Goal: Task Accomplishment & Management: Manage account settings

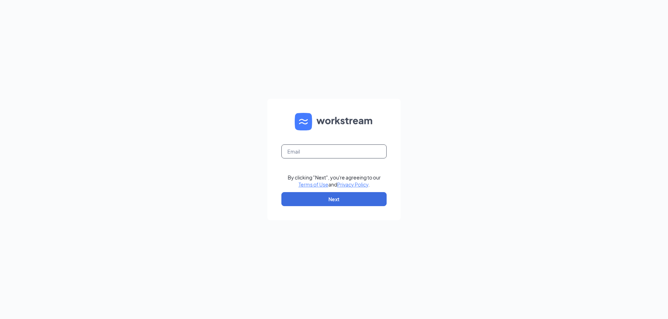
click at [371, 149] on input "text" at bounding box center [333, 151] width 105 height 14
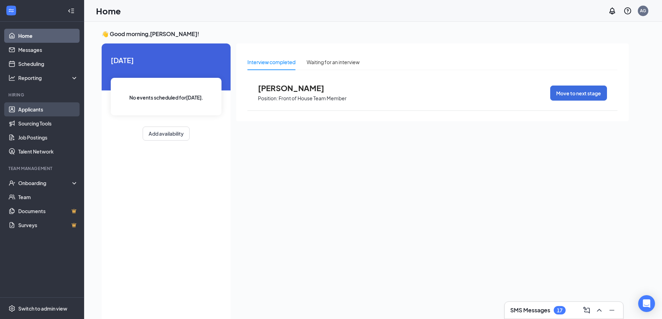
click at [45, 111] on link "Applicants" at bounding box center [48, 109] width 60 height 14
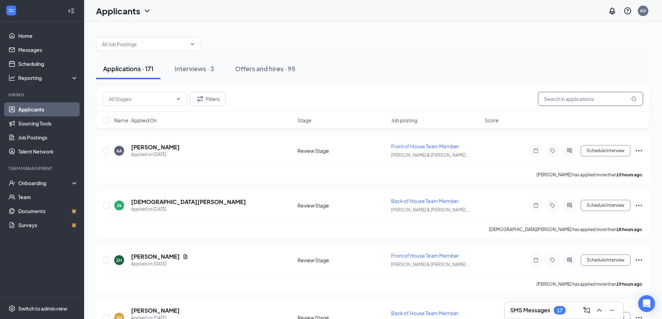
click at [549, 98] on input "text" at bounding box center [590, 99] width 105 height 14
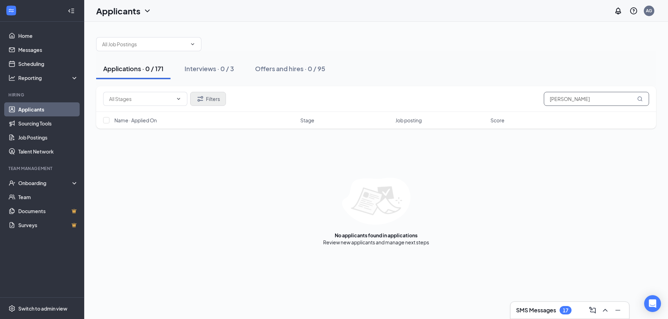
type input "[PERSON_NAME]"
click at [209, 103] on button "Filters" at bounding box center [208, 99] width 36 height 14
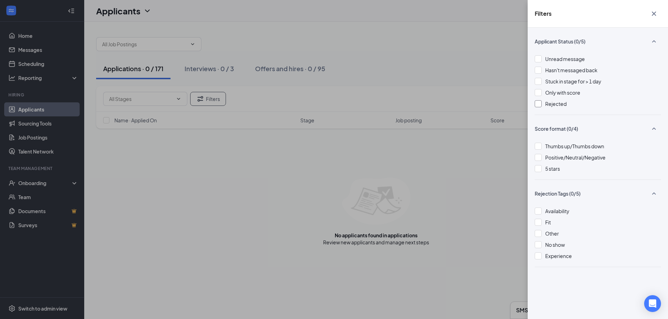
click at [541, 104] on div at bounding box center [537, 103] width 7 height 7
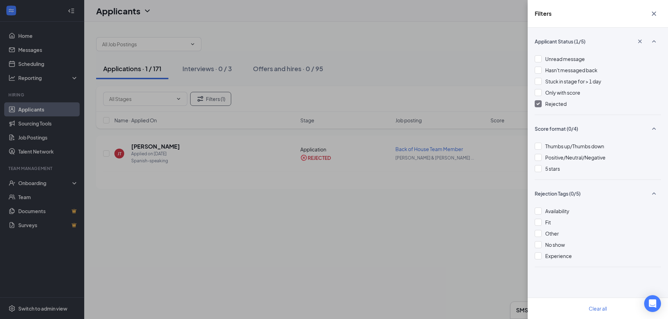
click at [454, 103] on div "Filters Applicant Status (1/5) Unread message Hasn't messaged back Stuck in sta…" at bounding box center [334, 159] width 668 height 319
drag, startPoint x: 425, startPoint y: 249, endPoint x: 429, endPoint y: 235, distance: 14.5
click at [425, 246] on div "Filters Applicant Status (1/5) Unread message Hasn't messaged back Stuck in sta…" at bounding box center [334, 159] width 668 height 319
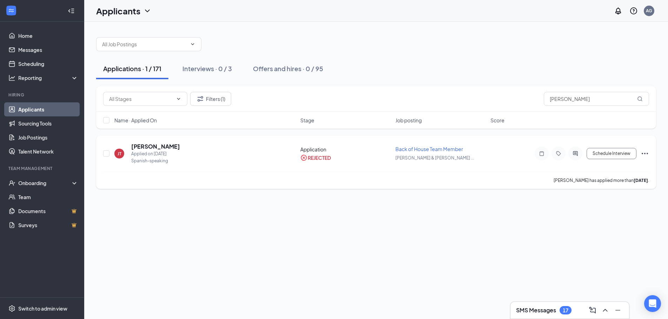
click at [203, 148] on div "[PERSON_NAME] [PERSON_NAME] Applied on [DATE] Spanish-speaking" at bounding box center [205, 154] width 182 height 22
click at [183, 150] on div "[PERSON_NAME] [PERSON_NAME] Applied on [DATE] Spanish-speaking" at bounding box center [205, 154] width 182 height 22
click at [142, 146] on h5 "[PERSON_NAME]" at bounding box center [155, 147] width 49 height 8
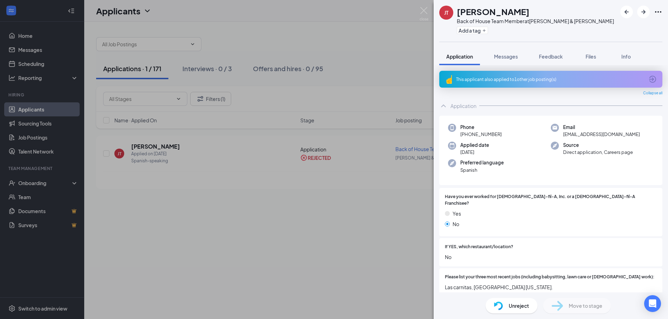
click at [494, 304] on img at bounding box center [498, 306] width 9 height 9
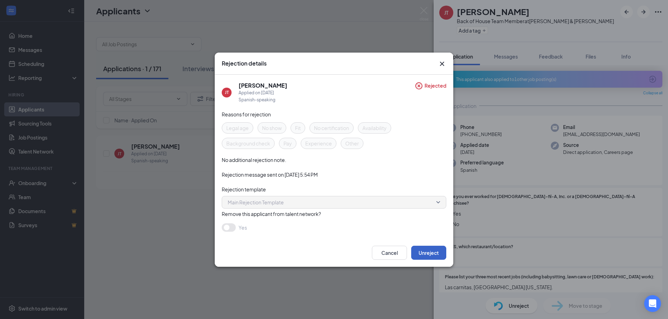
click at [438, 248] on button "Unreject" at bounding box center [428, 253] width 35 height 14
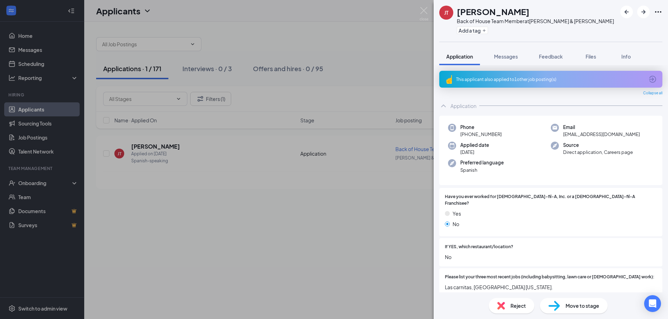
drag, startPoint x: 403, startPoint y: 49, endPoint x: 410, endPoint y: 31, distance: 18.9
click at [403, 48] on div "[PERSON_NAME] [PERSON_NAME] Back of House Team Member at [PERSON_NAME] Hwy & [P…" at bounding box center [334, 159] width 668 height 319
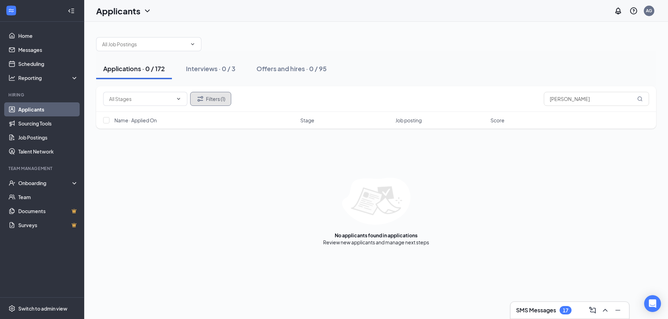
click at [202, 100] on icon "Filter" at bounding box center [200, 99] width 8 height 8
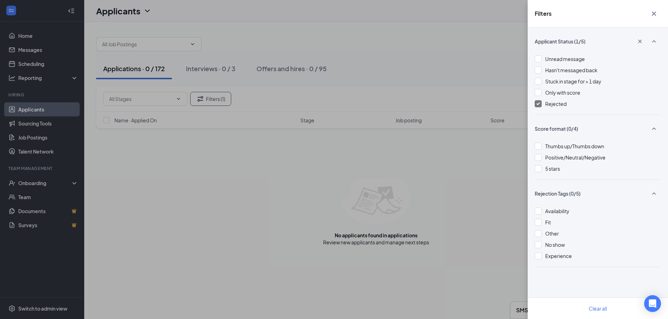
click at [550, 106] on span "Rejected" at bounding box center [555, 104] width 21 height 6
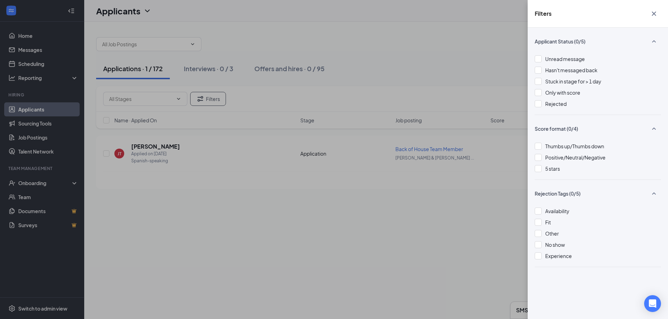
click at [480, 75] on div "Filters Applicant Status (0/5) Unread message Hasn't messaged back Stuck in sta…" at bounding box center [334, 159] width 668 height 319
click at [497, 74] on div "Filters Applicant Status (0/5) Unread message Hasn't messaged back Stuck in sta…" at bounding box center [334, 159] width 668 height 319
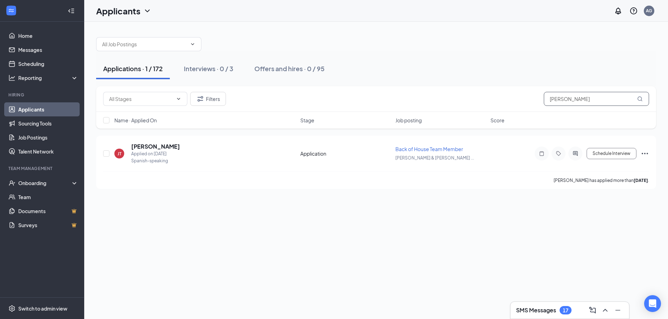
click at [609, 101] on input "[PERSON_NAME]" at bounding box center [595, 99] width 105 height 14
click at [609, 100] on input "[PERSON_NAME]" at bounding box center [595, 99] width 105 height 14
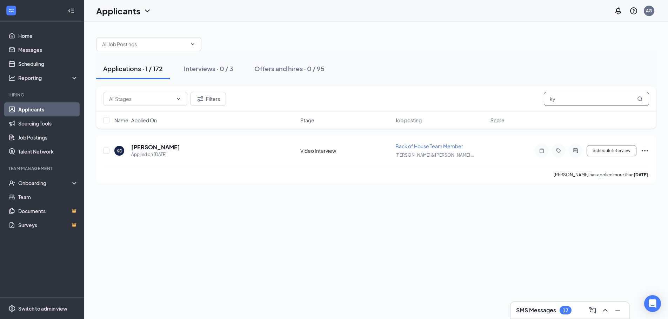
type input "k"
type input "[PERSON_NAME]"
click at [162, 145] on h5 "[PERSON_NAME]" at bounding box center [155, 147] width 49 height 8
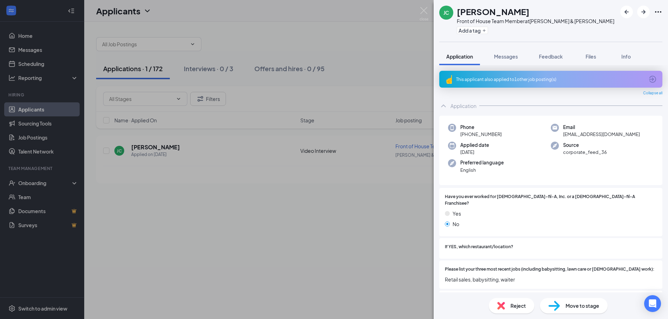
click at [340, 233] on div "[PERSON_NAME] Front of House Team Member at [PERSON_NAME] Hwy & [PERSON_NAME] A…" at bounding box center [334, 159] width 668 height 319
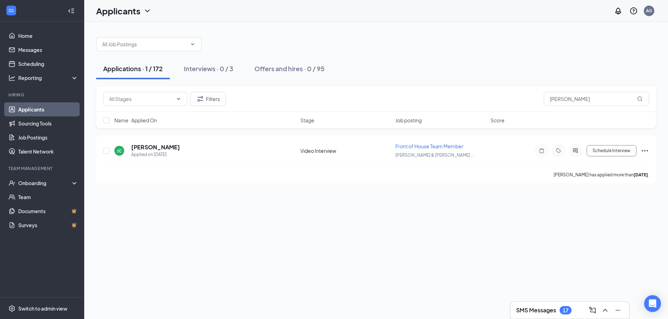
click at [46, 110] on link "Applicants" at bounding box center [48, 109] width 60 height 14
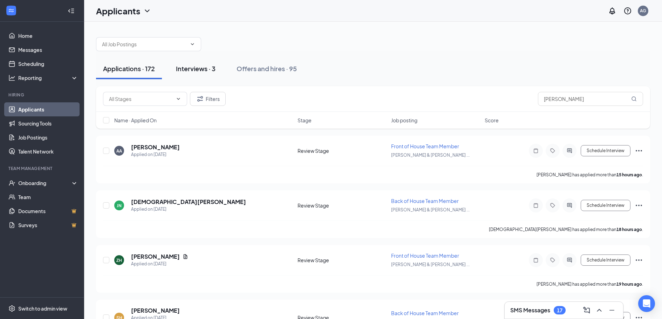
click at [200, 71] on div "Interviews · 3" at bounding box center [196, 68] width 40 height 9
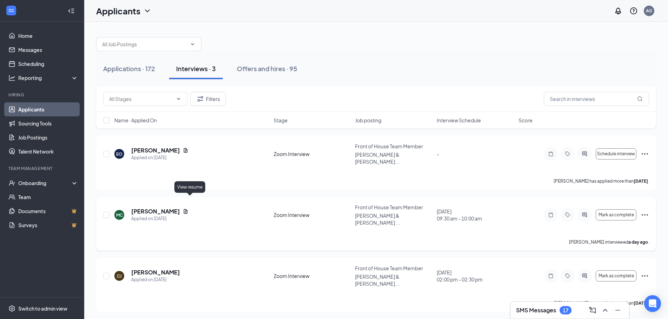
click at [188, 209] on icon "Document" at bounding box center [186, 212] width 6 height 6
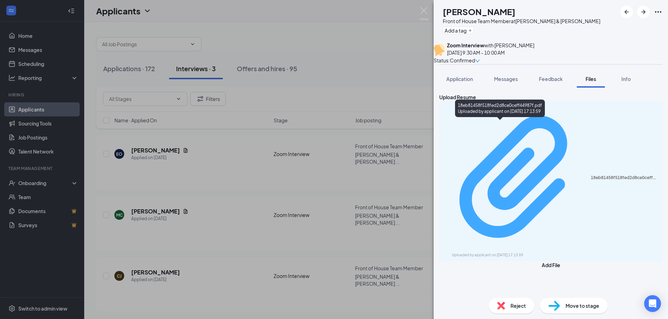
click at [531, 128] on div "18eb81458f518fed2d8ce0ceff44987f.pdf Uploaded by applicant on [DATE] 17:13:59" at bounding box center [550, 181] width 215 height 154
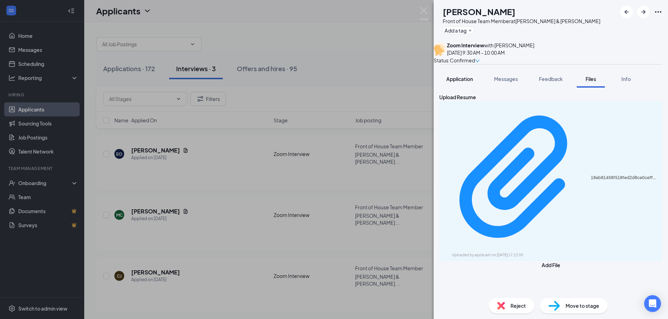
click at [453, 82] on span "Application" at bounding box center [459, 79] width 27 height 6
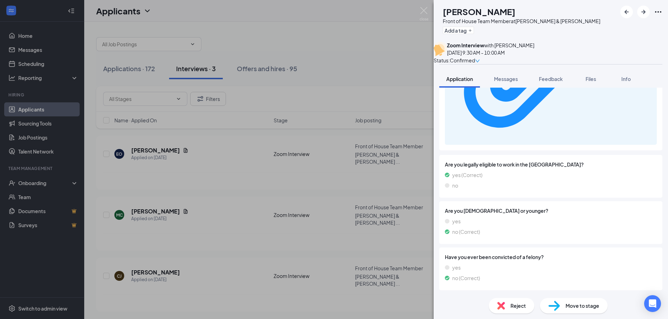
scroll to position [906, 0]
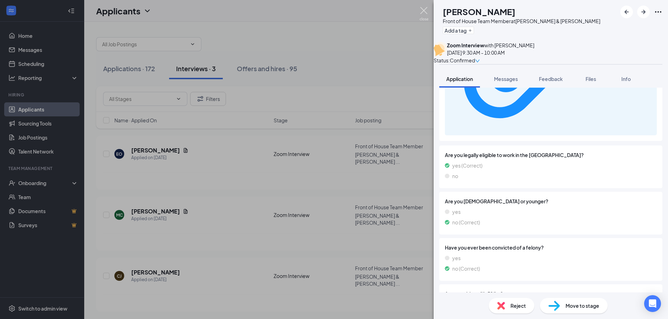
click at [424, 14] on img at bounding box center [423, 14] width 9 height 14
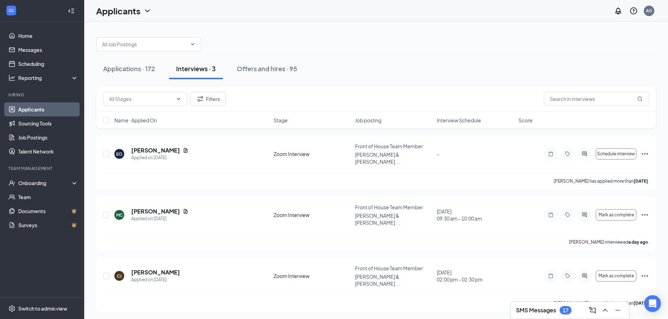
click at [512, 307] on div "SMS Messages 17" at bounding box center [569, 310] width 119 height 17
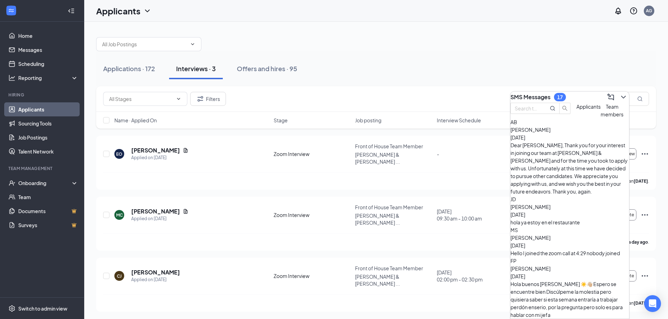
click at [550, 133] on span "[PERSON_NAME]" at bounding box center [530, 130] width 40 height 6
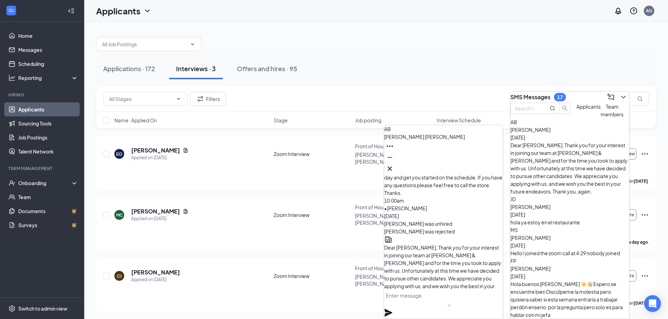
scroll to position [-35, 0]
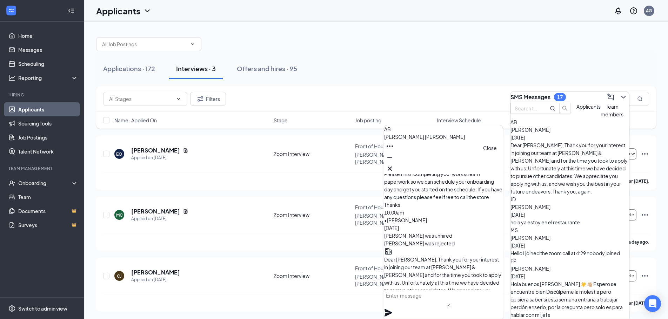
click at [394, 167] on icon "Cross" at bounding box center [389, 168] width 8 height 8
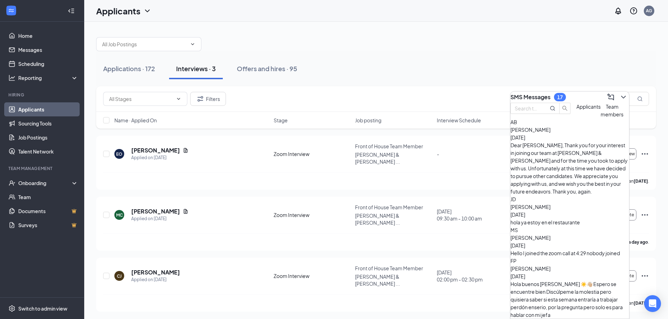
click at [576, 118] on button "Applicants" at bounding box center [588, 110] width 24 height 15
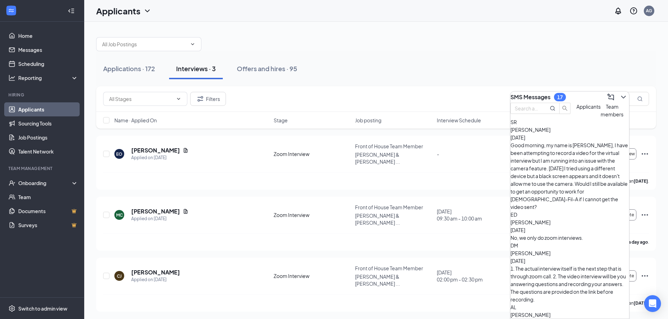
click at [573, 156] on div "Good morning, my name is [PERSON_NAME], I have been attempting to record a vide…" at bounding box center [569, 175] width 119 height 69
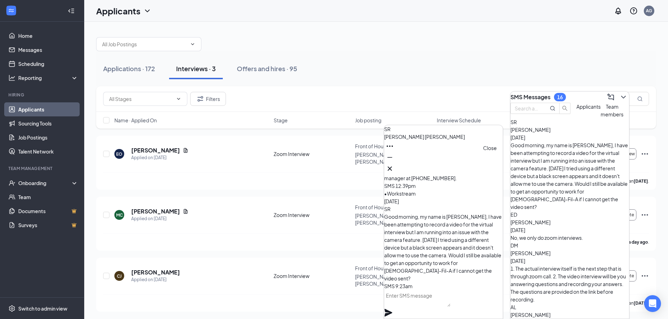
click at [394, 168] on icon "Cross" at bounding box center [389, 168] width 8 height 8
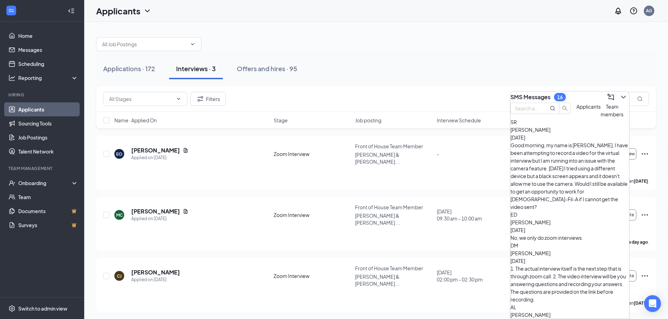
click at [562, 211] on div "ED [PERSON_NAME] [DATE] No, we only do zoom interviews." at bounding box center [569, 226] width 119 height 31
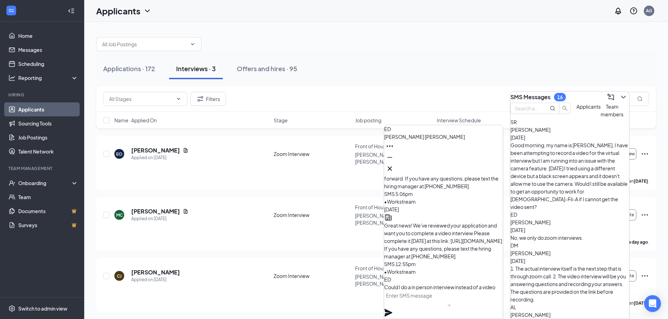
scroll to position [0, 0]
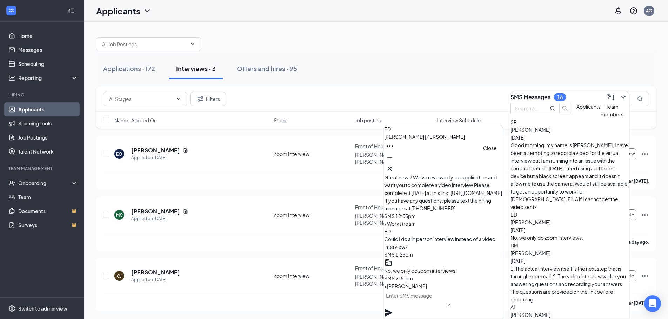
click at [394, 168] on icon "Cross" at bounding box center [389, 168] width 8 height 8
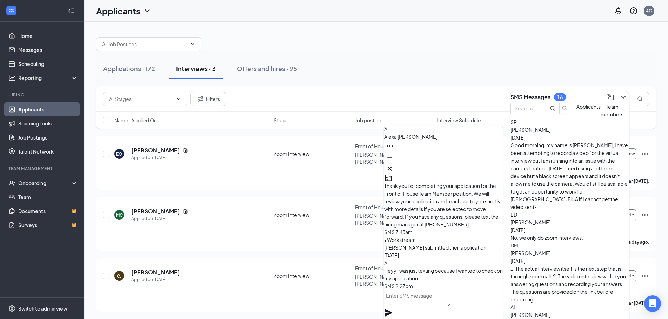
click at [394, 169] on icon "Cross" at bounding box center [389, 168] width 8 height 8
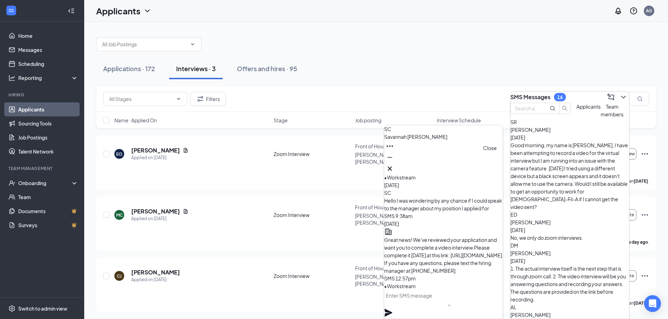
click at [395, 166] on button at bounding box center [389, 168] width 11 height 11
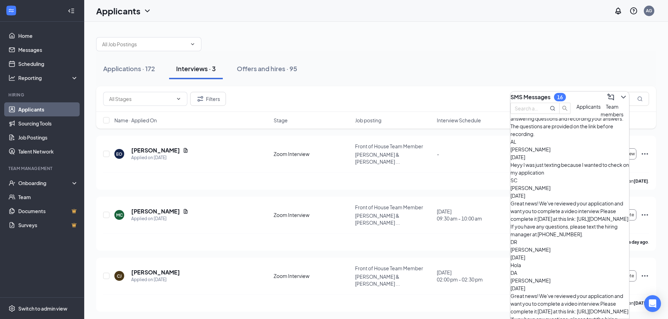
scroll to position [196, 0]
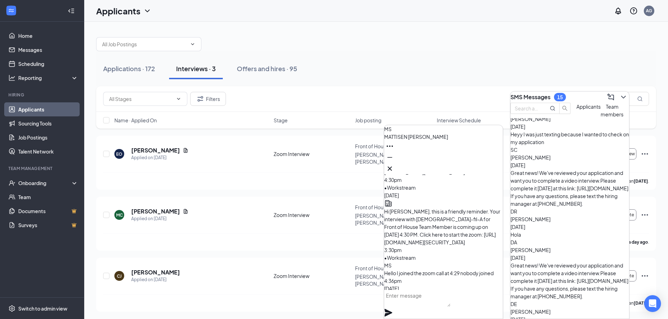
scroll to position [0, 0]
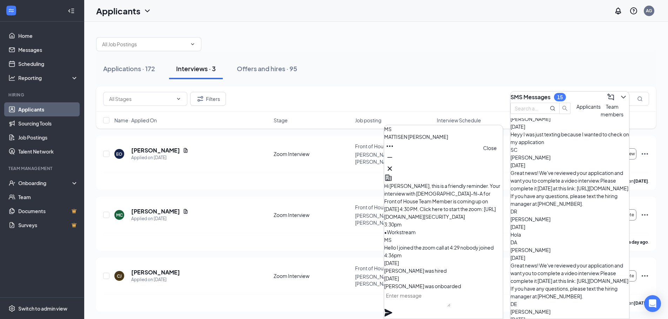
click at [394, 167] on icon "Cross" at bounding box center [389, 168] width 8 height 8
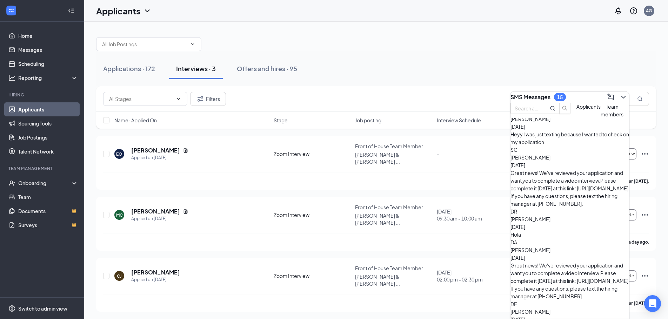
click at [597, 31] on div at bounding box center [376, 40] width 560 height 21
click at [619, 93] on icon "ChevronDown" at bounding box center [623, 97] width 8 height 8
